Goal: Task Accomplishment & Management: Use online tool/utility

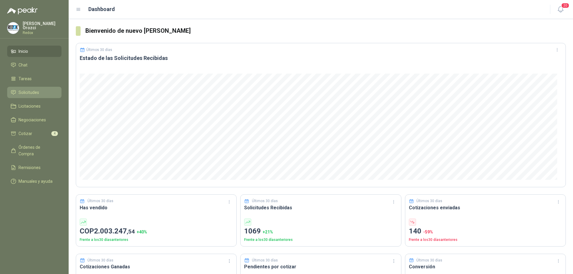
click at [34, 94] on span "Solicitudes" at bounding box center [29, 92] width 21 height 7
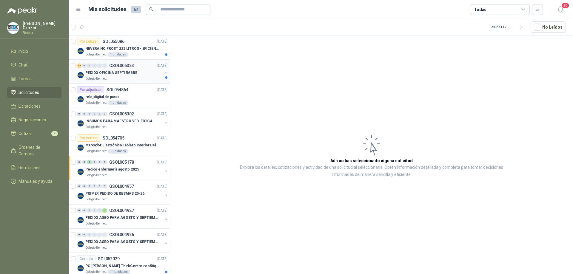
click at [141, 78] on div "Colegio Bennett" at bounding box center [123, 78] width 77 height 5
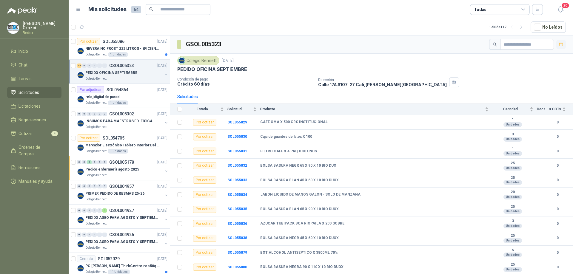
click at [559, 45] on icon "button" at bounding box center [561, 44] width 4 height 3
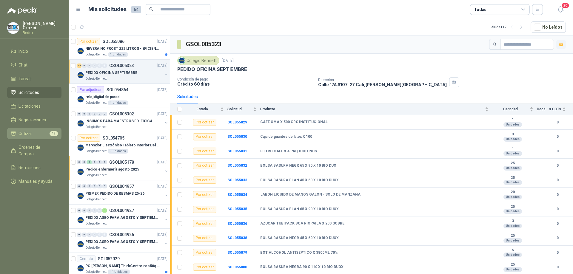
click at [39, 133] on li "Cotizar 18" at bounding box center [34, 133] width 47 height 7
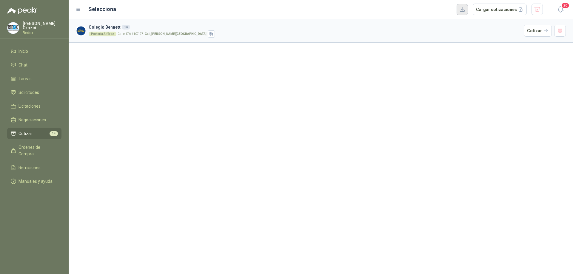
click at [467, 10] on button "button" at bounding box center [462, 9] width 11 height 11
click at [506, 11] on button "Cargar cotizaciones" at bounding box center [500, 10] width 54 height 12
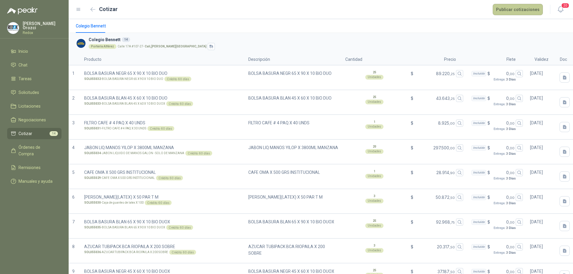
click at [523, 7] on button "Publicar cotizaciones" at bounding box center [518, 9] width 50 height 11
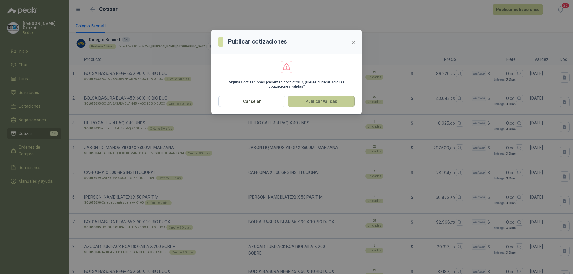
click at [329, 103] on button "Publicar válidas" at bounding box center [321, 101] width 67 height 11
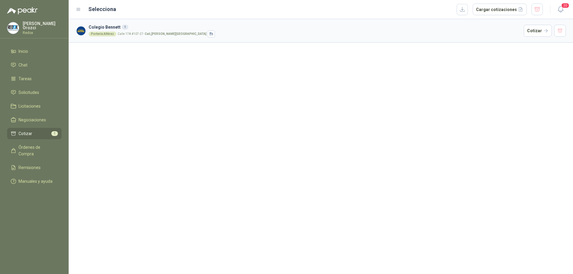
click at [33, 134] on li "Cotizar 1" at bounding box center [34, 133] width 47 height 7
click at [33, 90] on span "Solicitudes" at bounding box center [29, 92] width 21 height 7
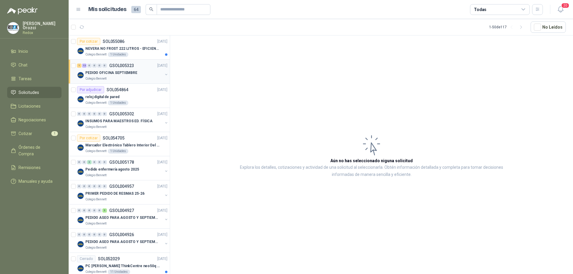
click at [127, 82] on div "1 13 0 0 0 0 GSOL005323 [DATE] PEDIDO OFICINA SEPTIEMBRE Colegio [PERSON_NAME]" at bounding box center [119, 72] width 101 height 24
click at [119, 81] on div "1 13 0 0 0 0 GSOL005323 [DATE] PEDIDO OFICINA SEPTIEMBRE Colegio [PERSON_NAME]" at bounding box center [119, 72] width 101 height 24
click at [35, 131] on li "Cotizar 1" at bounding box center [34, 133] width 47 height 7
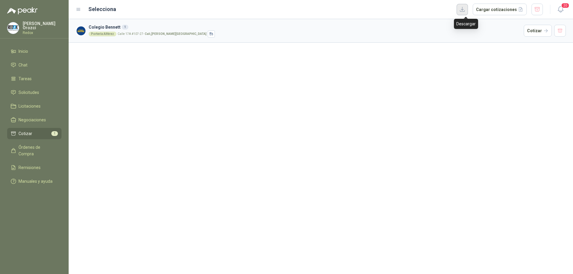
click at [468, 10] on button "button" at bounding box center [462, 9] width 11 height 11
